Goal: Information Seeking & Learning: Learn about a topic

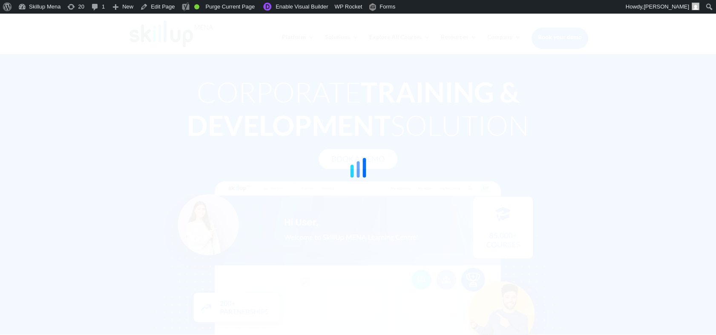
click at [642, 54] on div at bounding box center [358, 167] width 716 height 335
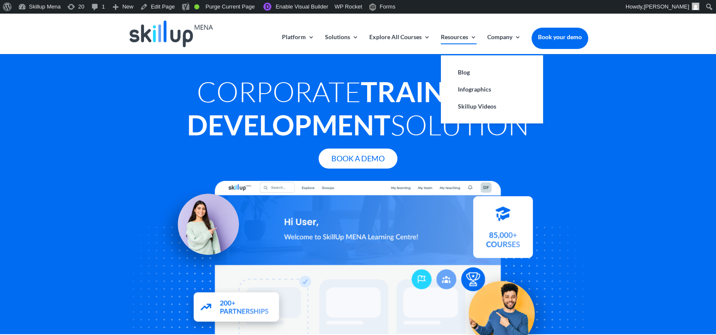
drag, startPoint x: 674, startPoint y: 102, endPoint x: 469, endPoint y: 36, distance: 215.5
click at [674, 102] on div "Corporate Training & Development Solution Book A Demo" at bounding box center [358, 194] width 716 height 281
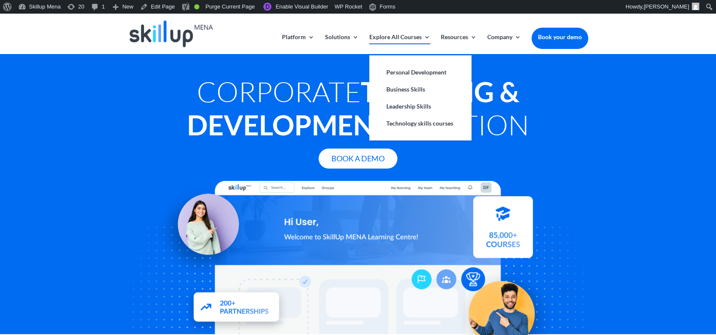
click at [399, 42] on link "Explore All Courses" at bounding box center [399, 44] width 61 height 20
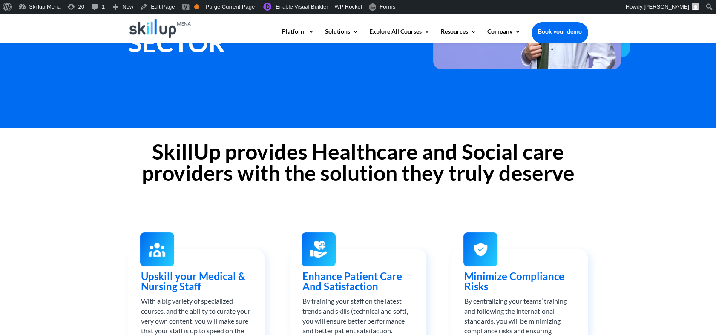
scroll to position [189, 0]
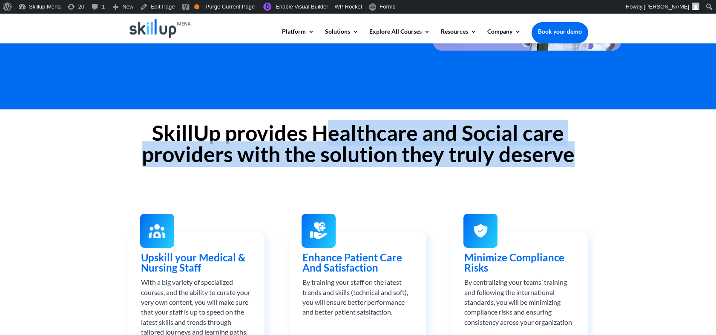
drag, startPoint x: 332, startPoint y: 129, endPoint x: 570, endPoint y: 162, distance: 240.6
click at [570, 162] on h2 "SkillUp provides Healthcare and Social care providers with the solution they tr…" at bounding box center [358, 145] width 460 height 47
click at [271, 157] on h2 "SkillUp provides Healthcare and Social care providers with the solution they tr…" at bounding box center [358, 145] width 460 height 47
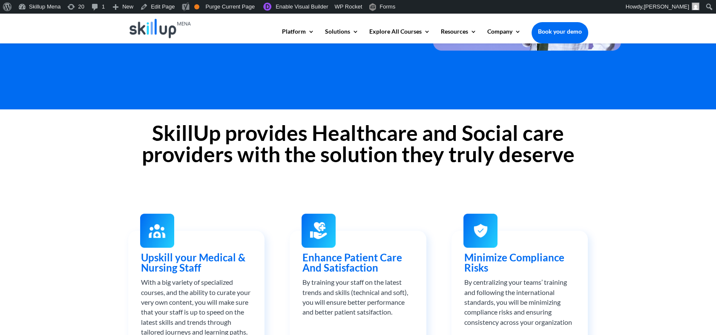
click at [265, 143] on h2 "SkillUp provides Healthcare and Social care providers with the solution they tr…" at bounding box center [358, 145] width 460 height 47
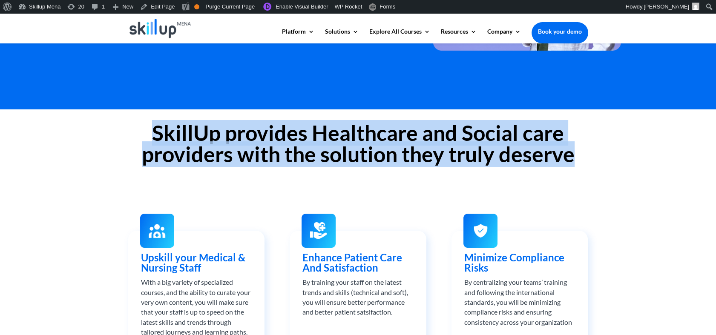
click at [265, 143] on h2 "SkillUp provides Healthcare and Social care providers with the solution they tr…" at bounding box center [358, 145] width 460 height 47
copy div "SkillUp provides Healthcare and Social care providers with the solution they tr…"
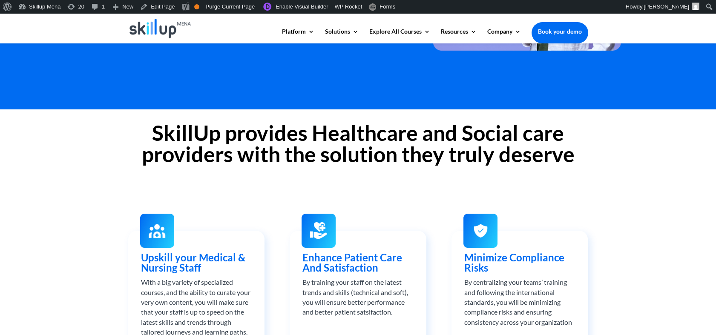
drag, startPoint x: 587, startPoint y: 26, endPoint x: 511, endPoint y: 92, distance: 101.2
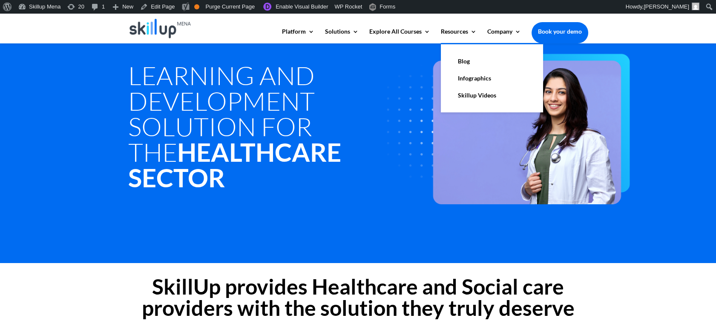
scroll to position [0, 0]
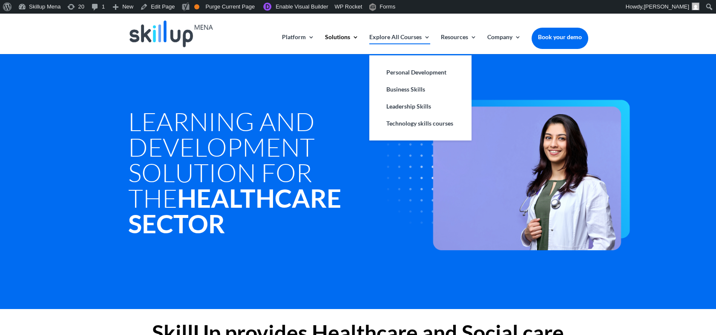
drag, startPoint x: 366, startPoint y: 107, endPoint x: 413, endPoint y: 50, distance: 73.5
click at [366, 107] on div "Learning and development Solution for the Healthcare Sector" at bounding box center [261, 164] width 266 height 153
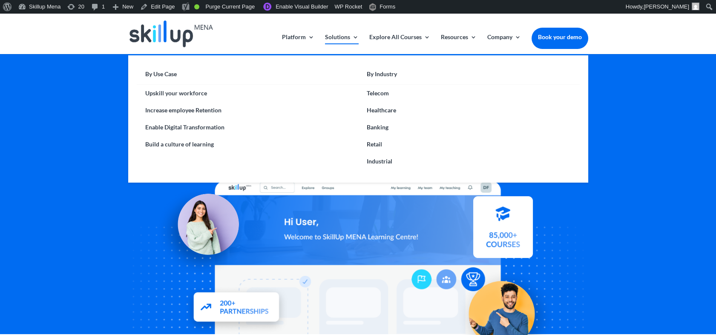
click at [349, 36] on link "Solutions" at bounding box center [342, 44] width 34 height 20
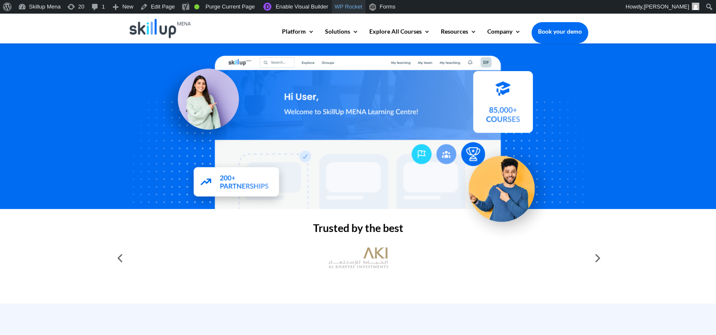
scroll to position [47, 0]
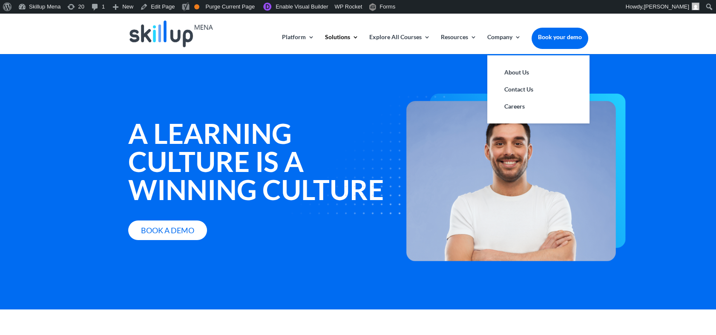
scroll to position [47, 0]
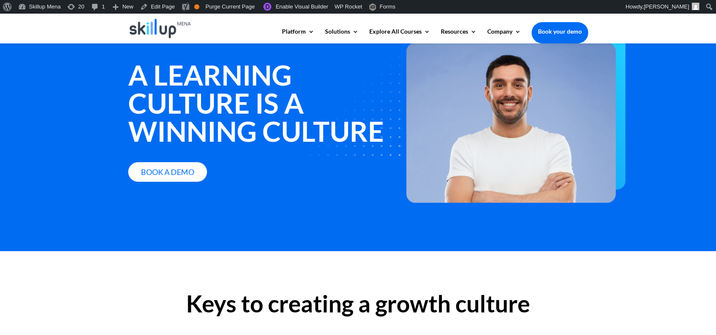
click at [231, 81] on strong "A learning culture is a winning culture" at bounding box center [256, 102] width 256 height 89
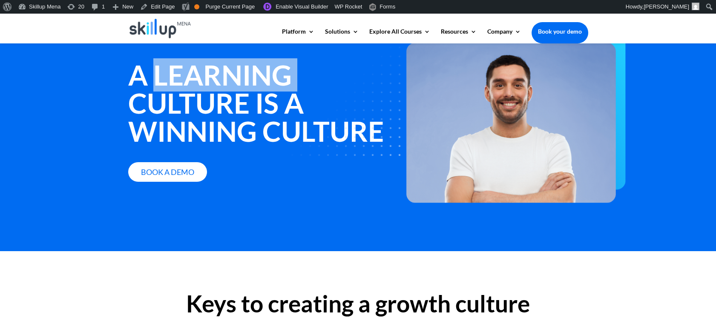
click at [231, 81] on strong "A learning culture is a winning culture" at bounding box center [256, 102] width 256 height 89
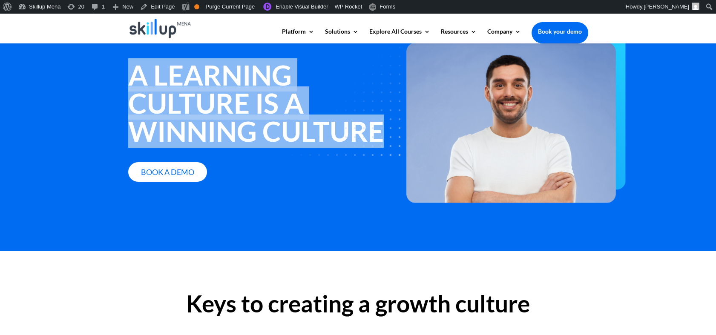
click at [231, 81] on strong "A learning culture is a winning culture" at bounding box center [256, 102] width 256 height 89
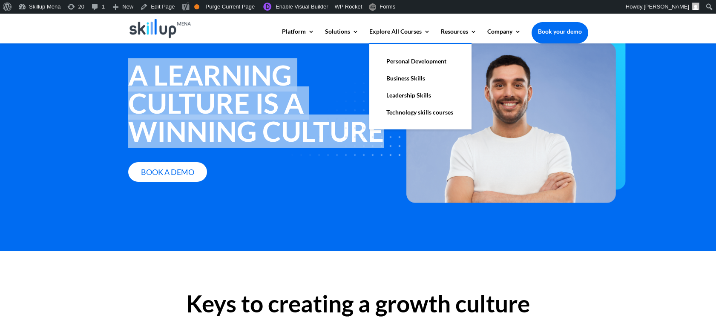
copy div "A learning culture is a winning culture"
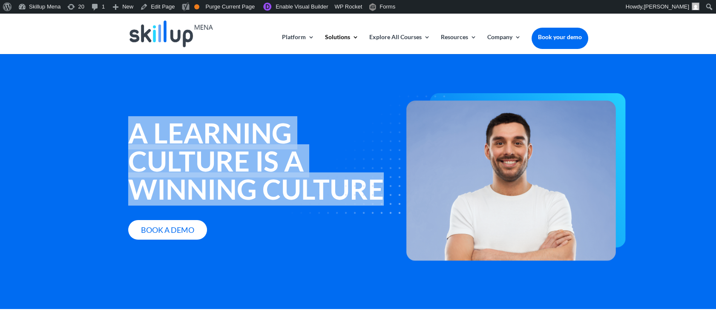
scroll to position [0, 0]
click at [222, 162] on strong "A learning culture is a winning culture" at bounding box center [256, 160] width 256 height 89
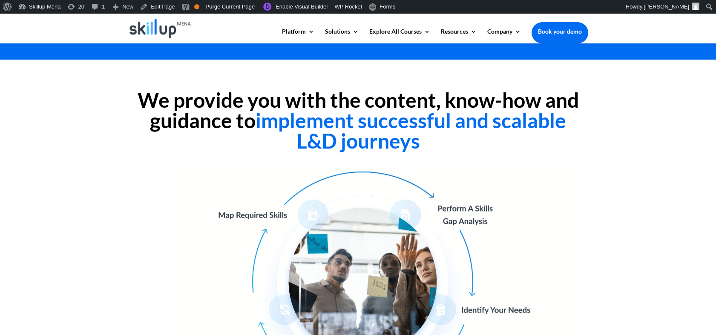
scroll to position [189, 0]
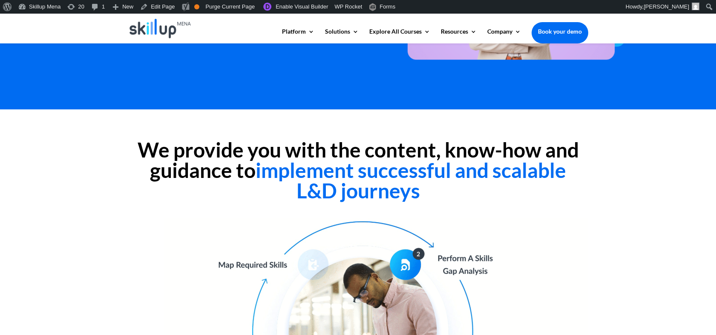
click at [493, 149] on h2 "We provide you with the content, know-how and guidance to implement successful …" at bounding box center [358, 173] width 460 height 66
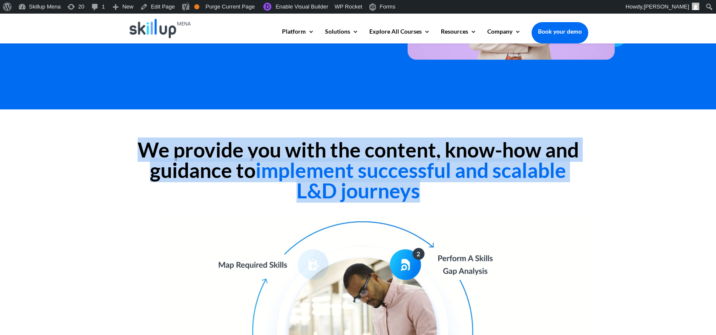
click at [493, 150] on h2 "We provide you with the content, know-how and guidance to implement successful …" at bounding box center [358, 173] width 460 height 66
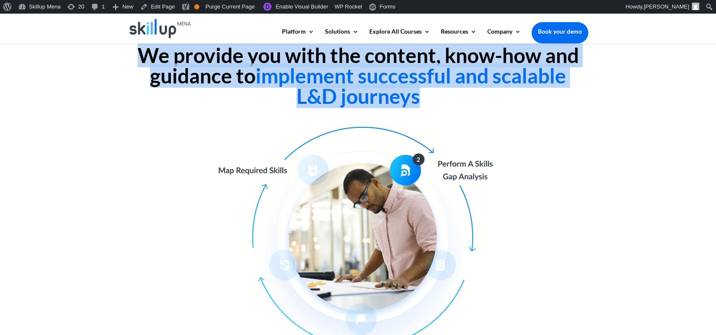
click at [419, 101] on span "implement successful and scalable L&D journeys" at bounding box center [411, 85] width 311 height 45
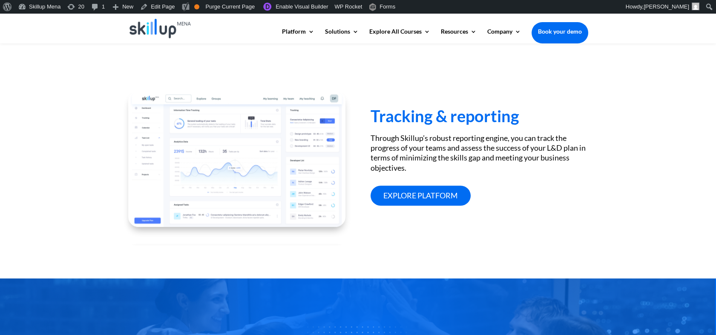
scroll to position [1183, 0]
